Goal: Task Accomplishment & Management: Complete application form

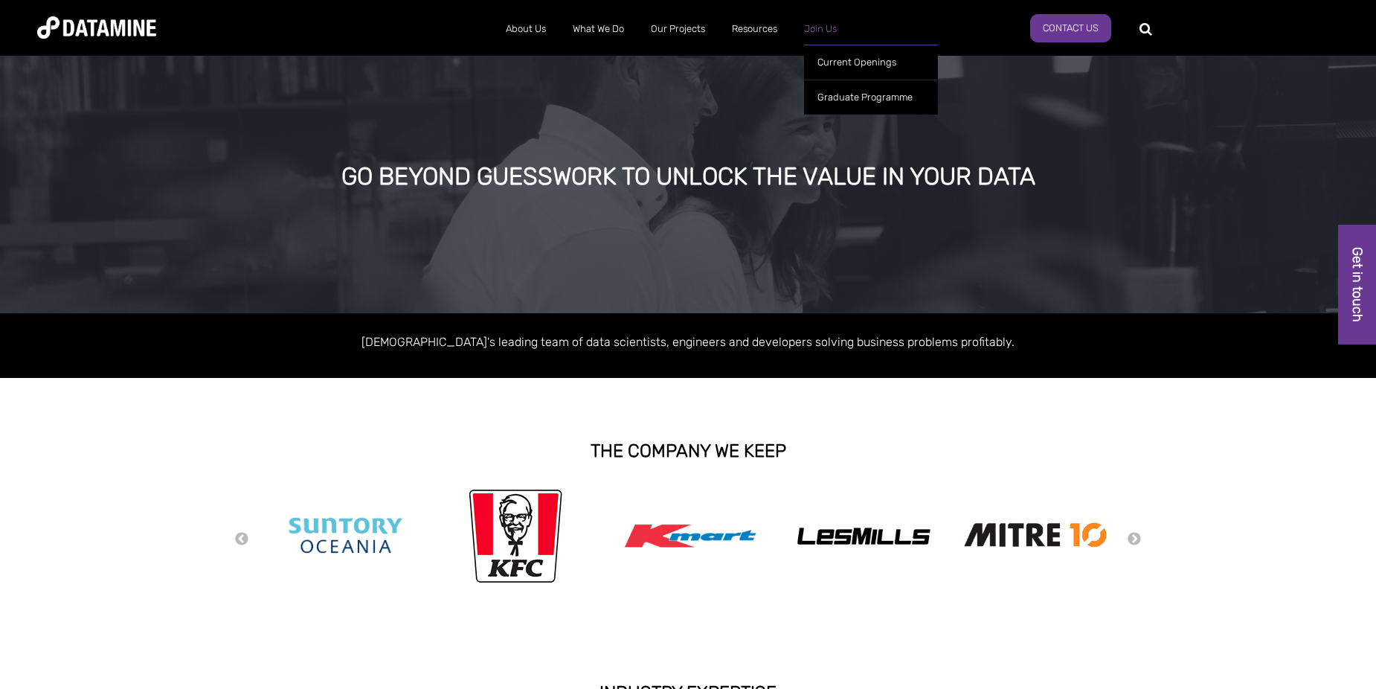
click at [813, 31] on link "Join Us" at bounding box center [819, 29] width 59 height 39
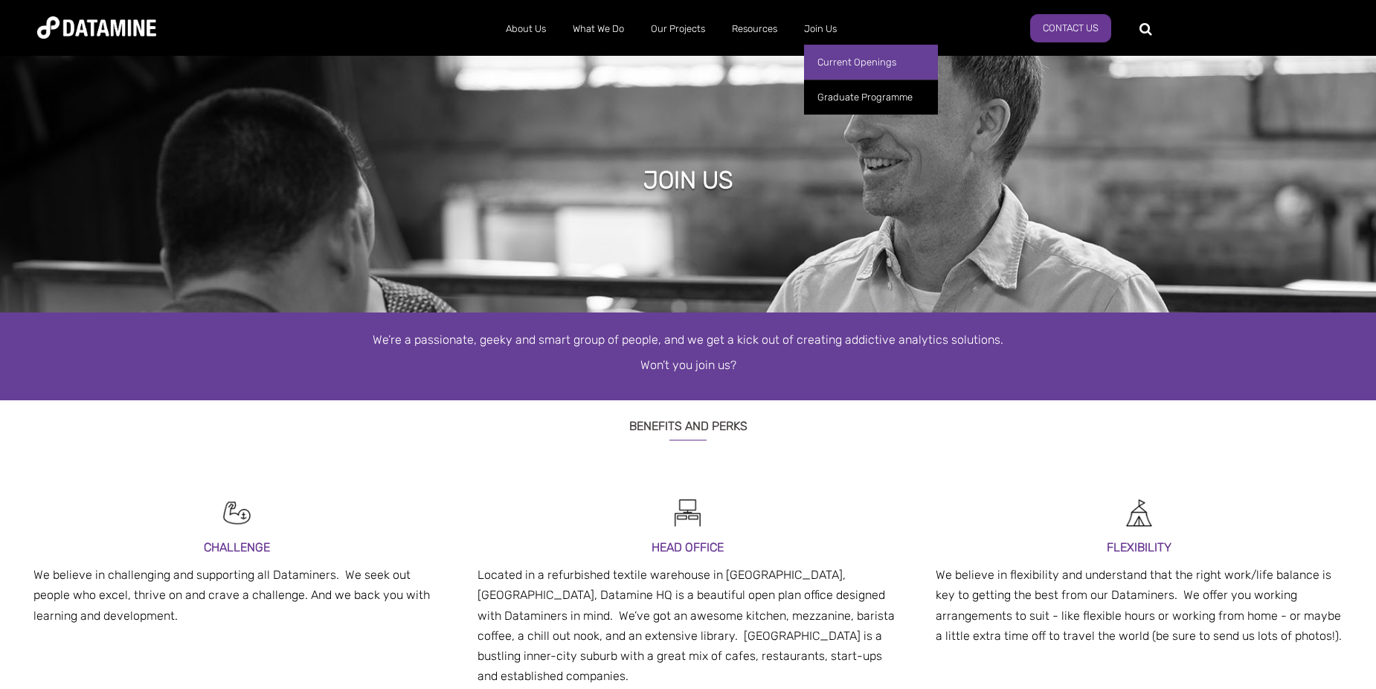
click at [840, 62] on link "Current Openings" at bounding box center [871, 62] width 134 height 35
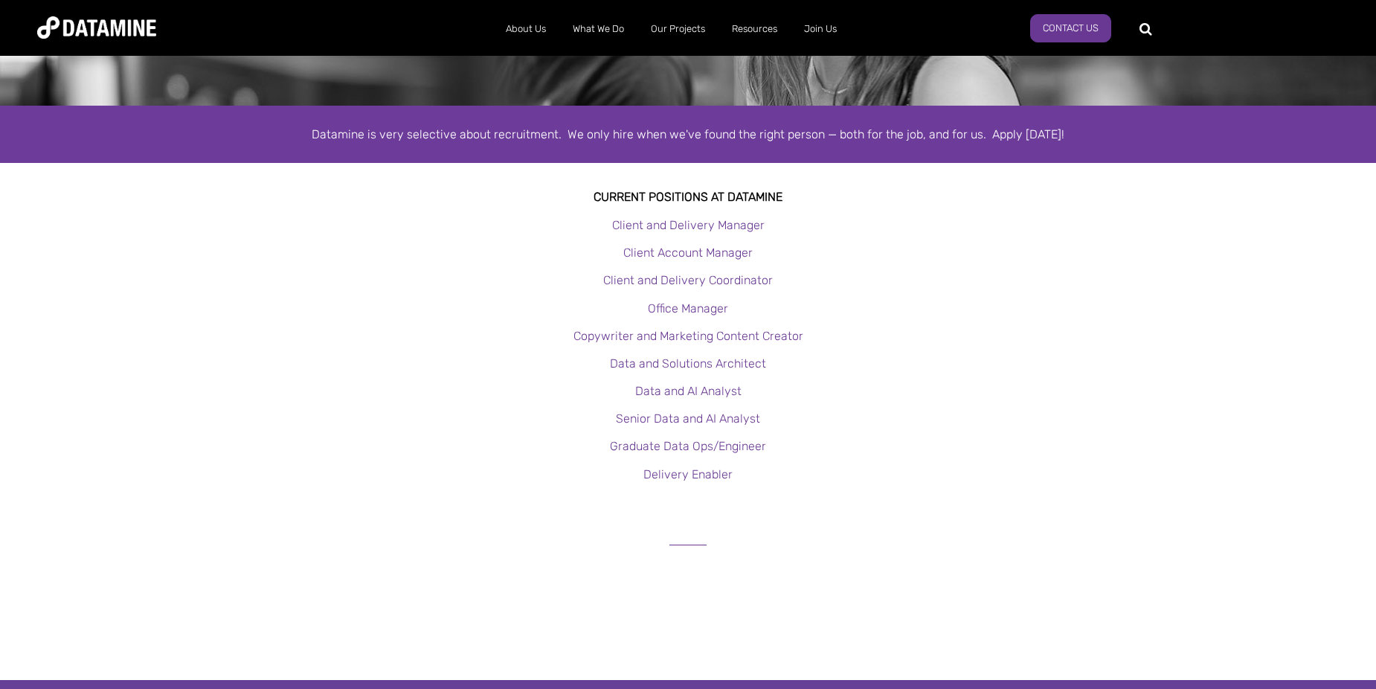
scroll to position [223, 0]
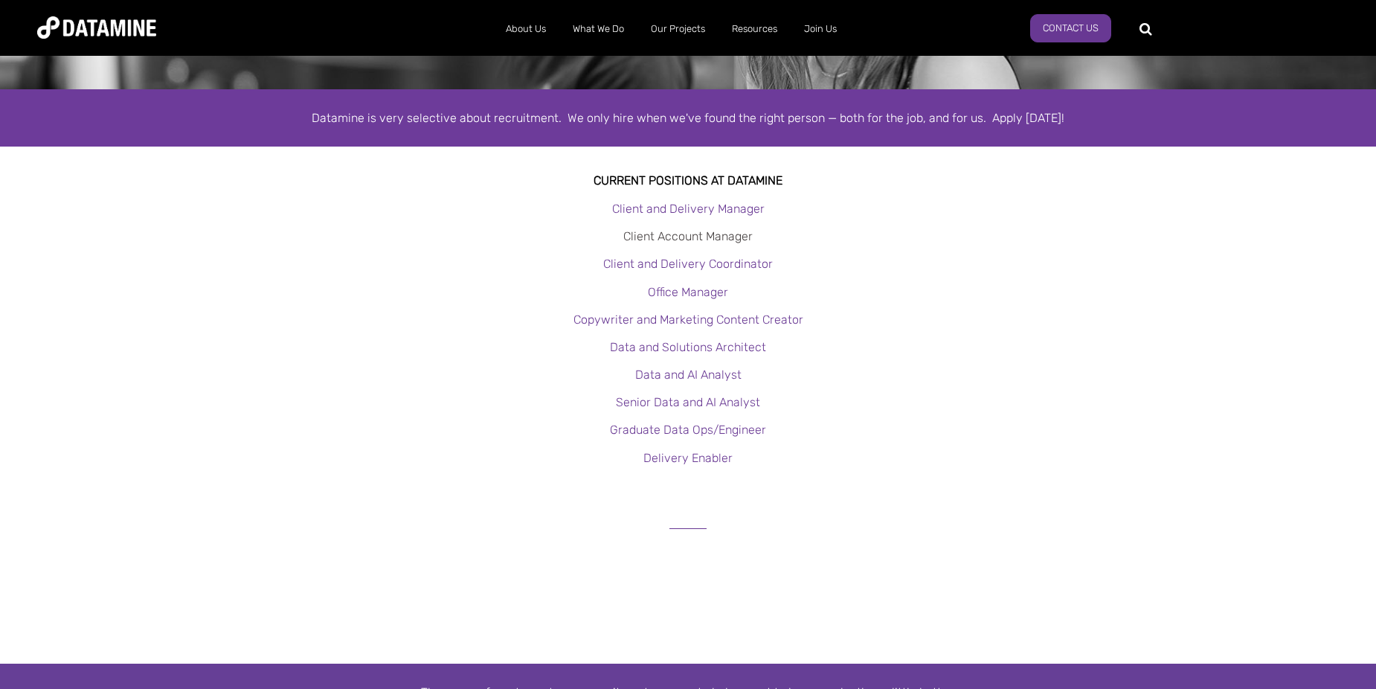
click at [703, 233] on link "Client Account Manager" at bounding box center [687, 236] width 129 height 14
